Goal: Find specific page/section: Find specific page/section

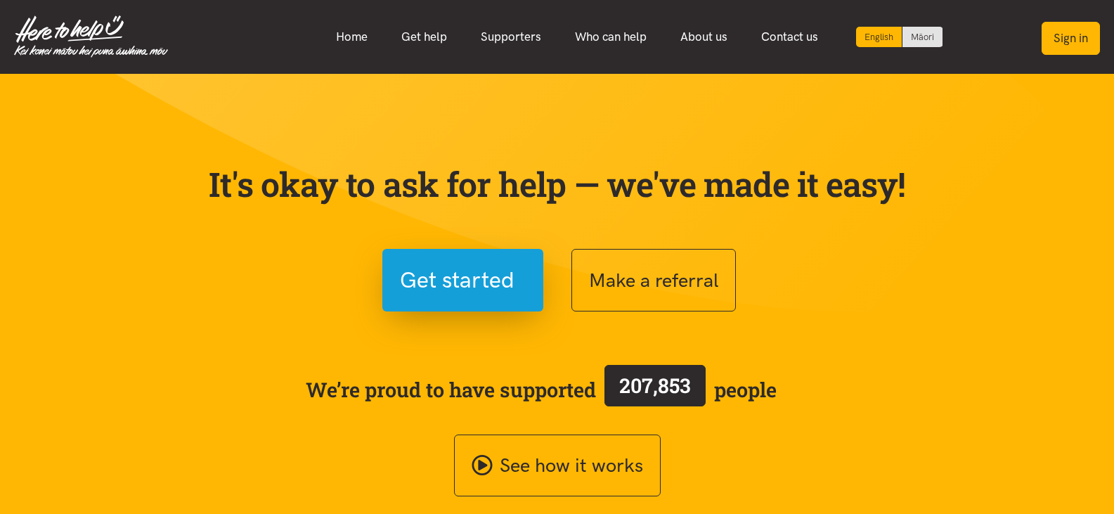
click at [1064, 33] on button "Sign in" at bounding box center [1071, 38] width 58 height 33
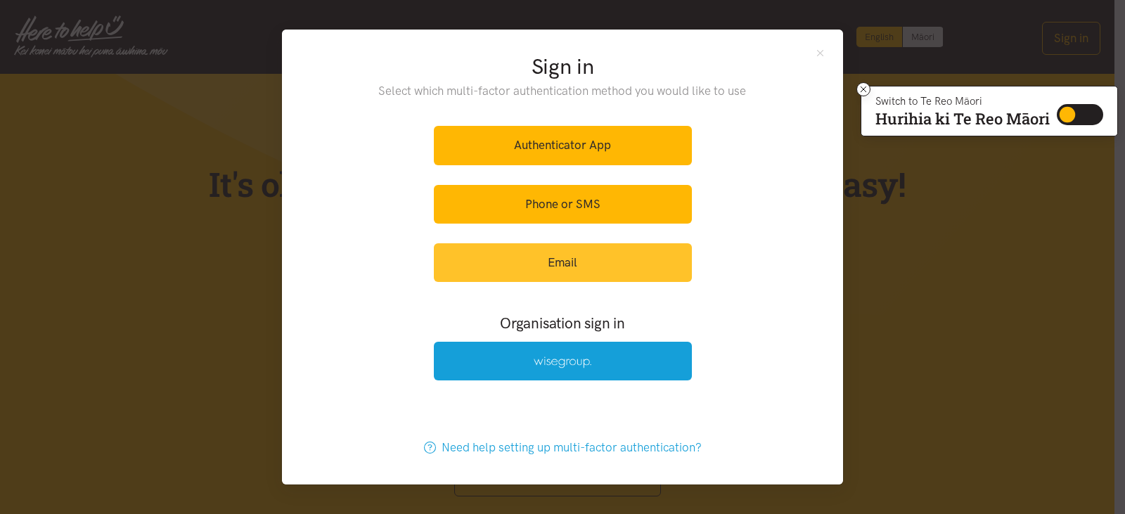
click at [569, 256] on link "Email" at bounding box center [563, 262] width 258 height 39
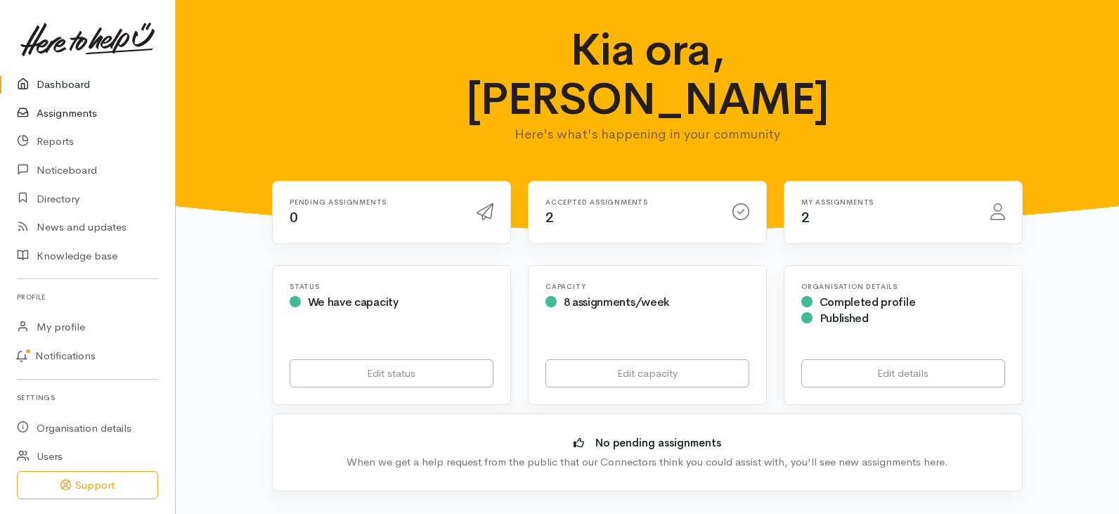
click at [70, 107] on link "Assignments" at bounding box center [87, 113] width 175 height 29
